Goal: Find specific page/section: Find specific page/section

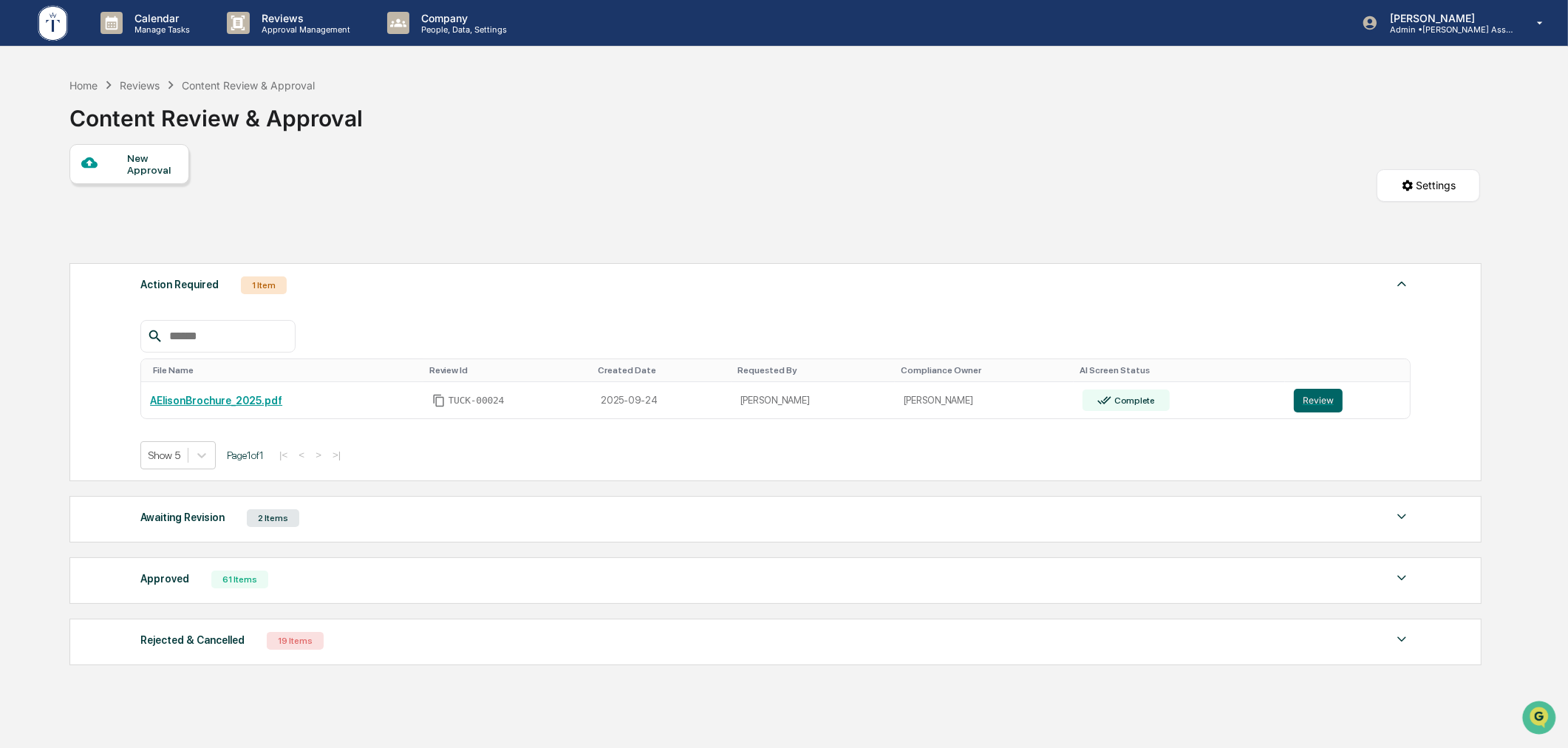
click at [432, 103] on div "Home Reviews Content Review & Approval Content Review & Approval" at bounding box center [775, 107] width 1412 height 74
click at [505, 155] on div "New Approval Settings" at bounding box center [775, 200] width 1412 height 112
click at [91, 90] on div "Home" at bounding box center [83, 85] width 28 height 13
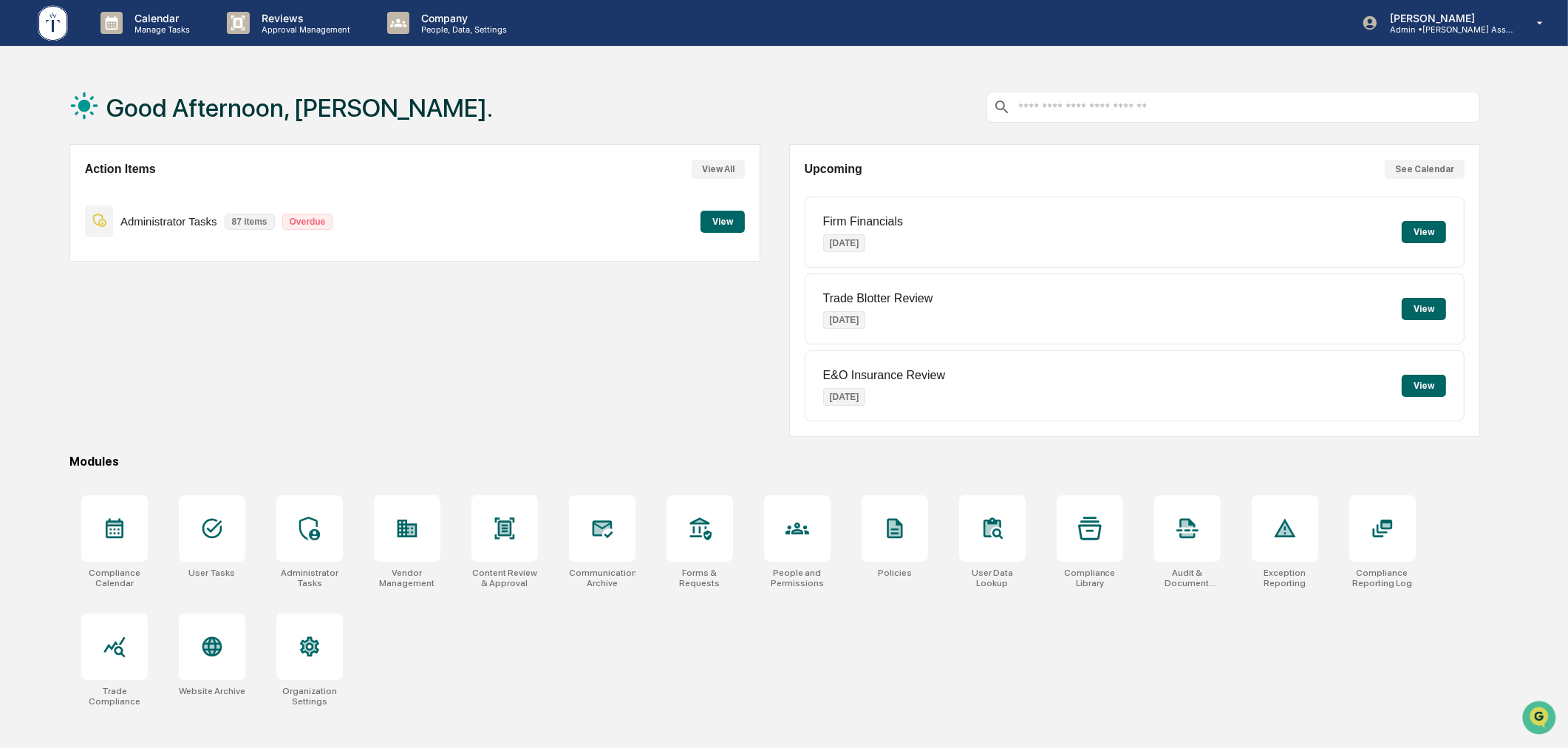
click at [742, 105] on div "Good Afternoon, Mike." at bounding box center [775, 107] width 1412 height 74
